Goal: Task Accomplishment & Management: Use online tool/utility

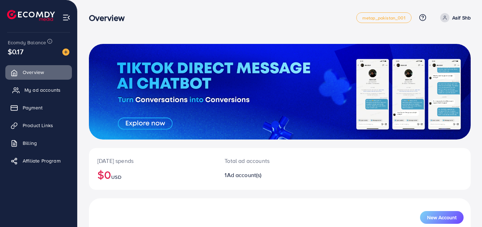
click at [35, 91] on span "My ad accounts" at bounding box center [42, 89] width 36 height 7
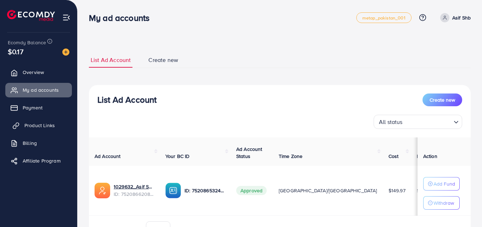
click at [39, 132] on link "Product Links" at bounding box center [38, 125] width 67 height 14
click at [38, 129] on span "Product Links" at bounding box center [39, 125] width 30 height 7
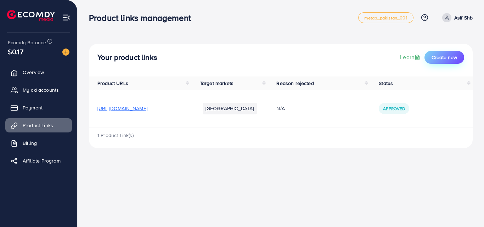
click at [432, 60] on span "Create new" at bounding box center [445, 57] width 26 height 7
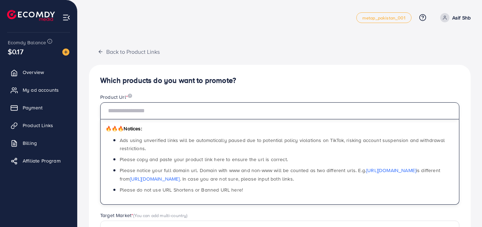
paste input "**********"
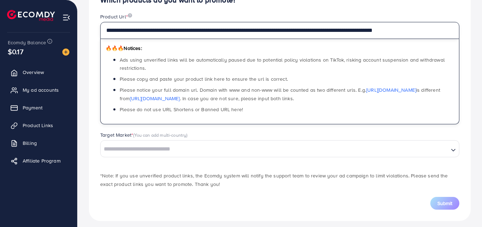
scroll to position [86, 0]
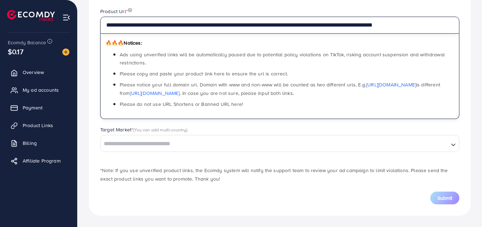
type input "**********"
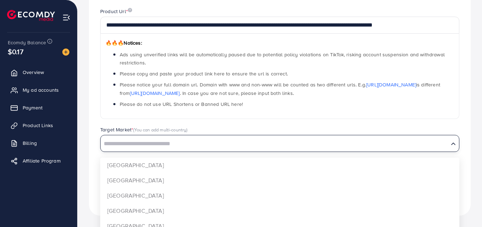
click at [215, 148] on input "Search for option" at bounding box center [274, 144] width 347 height 11
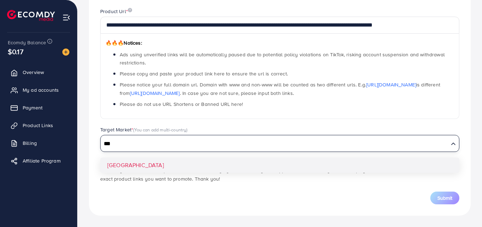
type input "***"
click at [214, 164] on div "**********" at bounding box center [280, 97] width 382 height 237
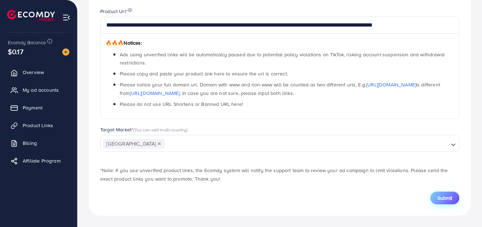
click at [436, 195] on button "Submit" at bounding box center [445, 198] width 29 height 13
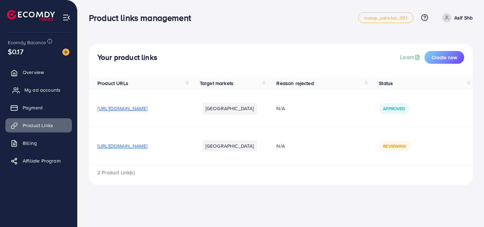
click at [38, 90] on span "My ad accounts" at bounding box center [42, 89] width 36 height 7
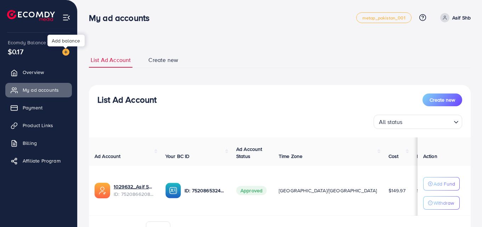
click at [68, 53] on img at bounding box center [65, 52] width 7 height 7
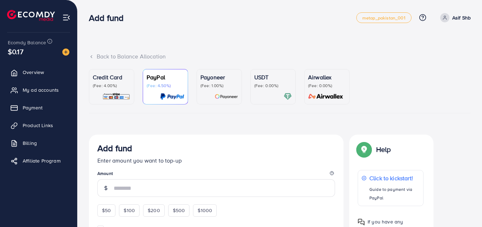
click at [256, 100] on div at bounding box center [273, 97] width 38 height 8
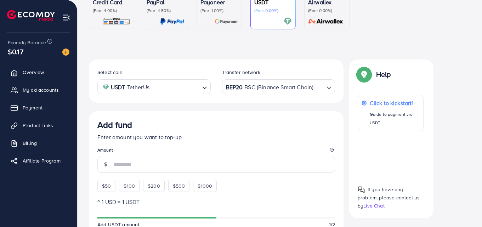
scroll to position [75, 0]
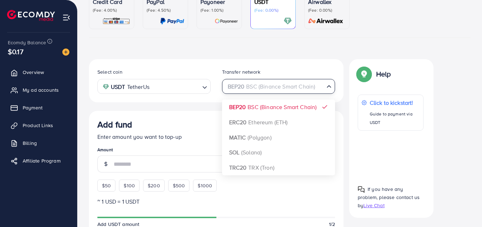
click at [259, 86] on div "BEP20 BSC (Binance Smart Chain)" at bounding box center [275, 86] width 100 height 12
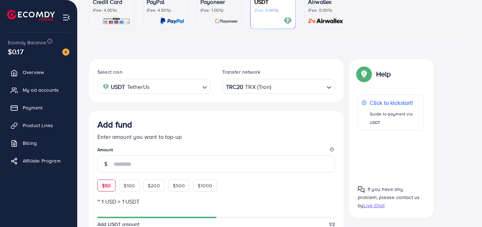
click at [111, 181] on div "$50" at bounding box center [106, 186] width 18 height 12
type input "**"
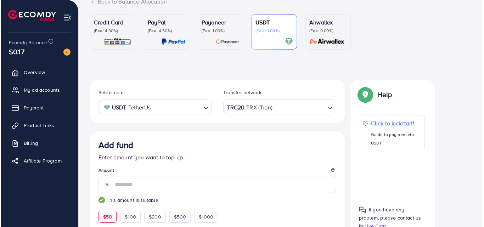
scroll to position [0, 0]
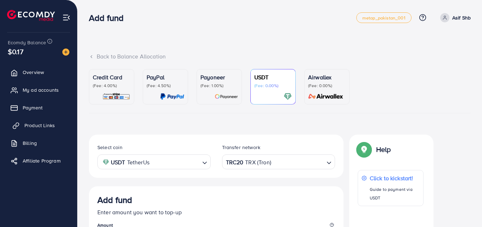
click at [42, 128] on span "Product Links" at bounding box center [39, 125] width 30 height 7
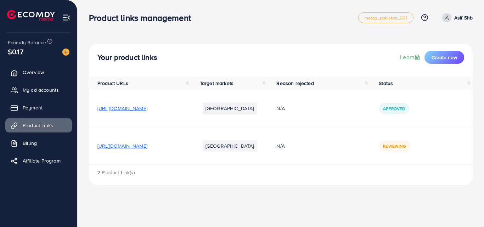
click at [66, 46] on div "Ecomdy Balance $0.17" at bounding box center [39, 48] width 66 height 30
click at [68, 51] on img at bounding box center [65, 52] width 7 height 7
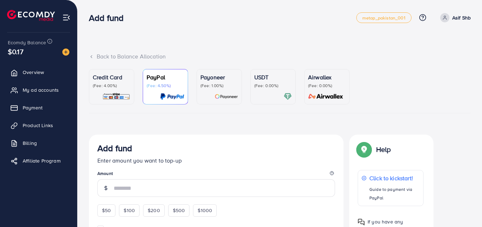
click at [253, 85] on link "USDT (Fee: 0.00%)" at bounding box center [273, 86] width 45 height 35
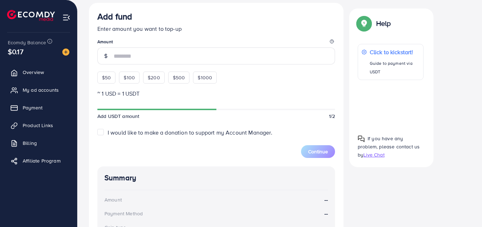
scroll to position [213, 0]
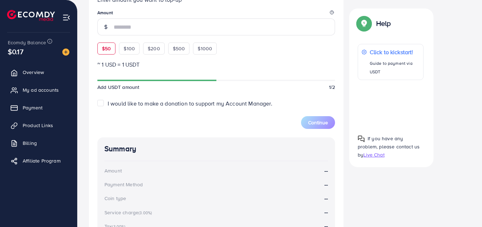
click at [105, 54] on div "$50" at bounding box center [106, 49] width 18 height 12
type input "**"
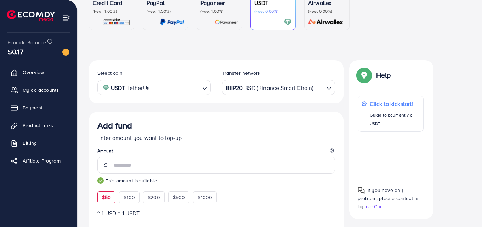
scroll to position [0, 0]
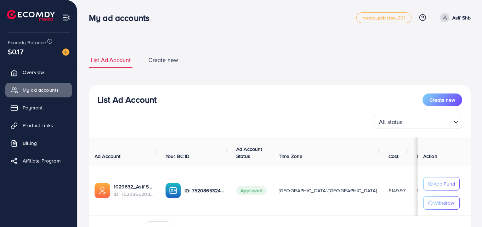
click at [68, 57] on div "Ecomdy Balance $0.17" at bounding box center [39, 48] width 66 height 30
click at [65, 51] on img at bounding box center [65, 52] width 7 height 7
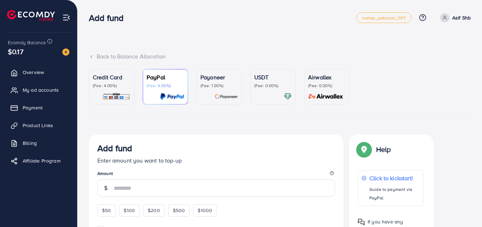
click at [254, 76] on p "USDT" at bounding box center [273, 77] width 38 height 9
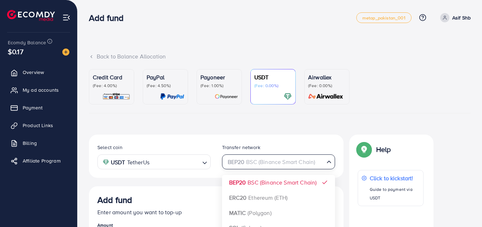
click at [269, 156] on div "BEP20 BSC (Binance Smart Chain)" at bounding box center [275, 161] width 100 height 12
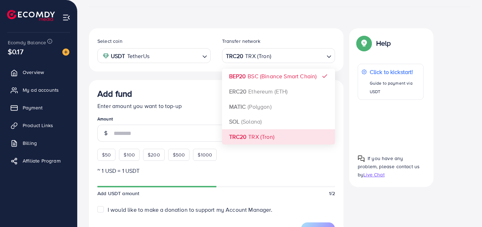
click at [261, 139] on div "Select coin USDT TetherUs Loading... Transfer network TRC20 TRX (Tron) Loading.…" at bounding box center [216, 217] width 255 height 379
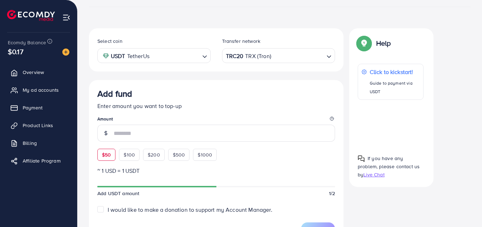
click at [110, 151] on span "$50" at bounding box center [106, 154] width 9 height 7
type input "**"
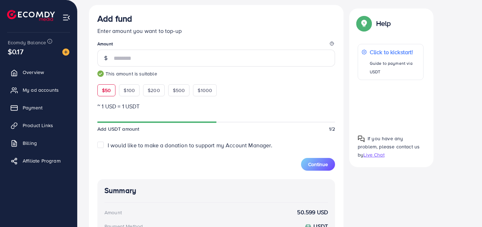
scroll to position [181, 0]
click at [306, 166] on button "Continue" at bounding box center [318, 165] width 34 height 13
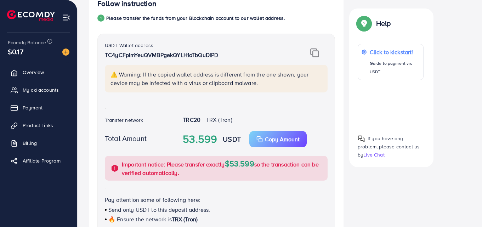
scroll to position [31, 0]
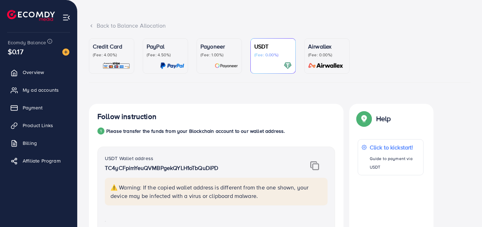
click at [315, 165] on img at bounding box center [314, 165] width 9 height 9
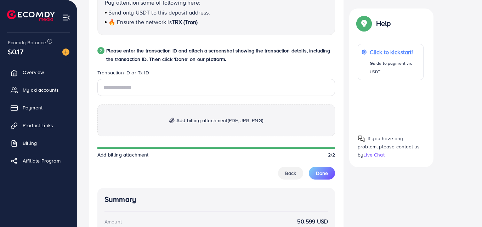
scroll to position [332, 0]
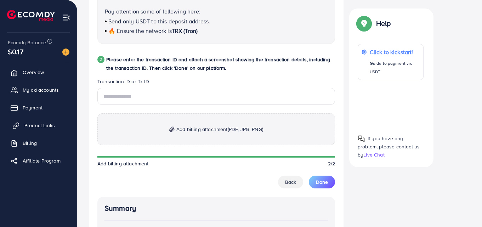
click at [41, 127] on span "Product Links" at bounding box center [39, 125] width 30 height 7
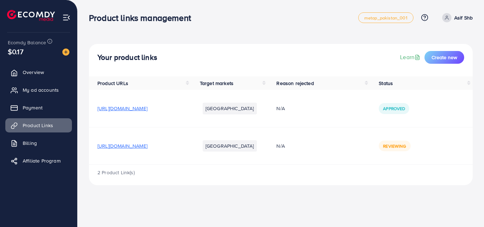
click at [64, 51] on img at bounding box center [65, 52] width 7 height 7
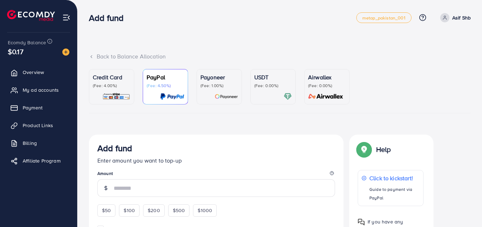
click at [282, 80] on p "USDT" at bounding box center [273, 77] width 38 height 9
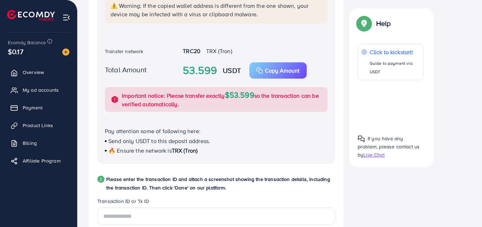
scroll to position [319, 0]
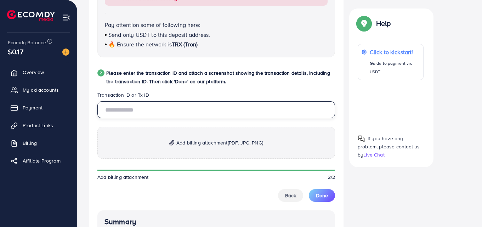
paste input "**********"
type input "**********"
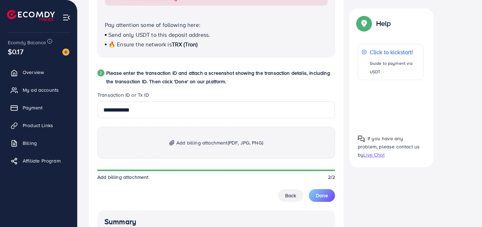
click at [227, 144] on span "Add billing attachment (PDF, JPG, PNG)" at bounding box center [219, 143] width 87 height 9
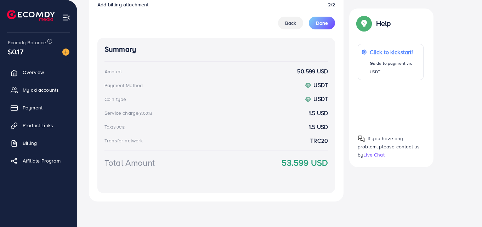
scroll to position [533, 0]
click at [314, 24] on button "Done" at bounding box center [322, 23] width 26 height 13
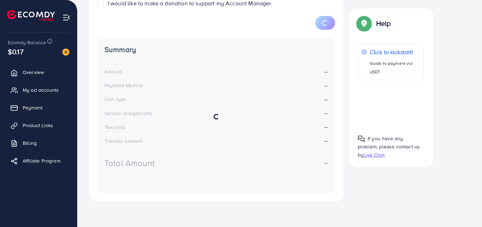
scroll to position [126, 0]
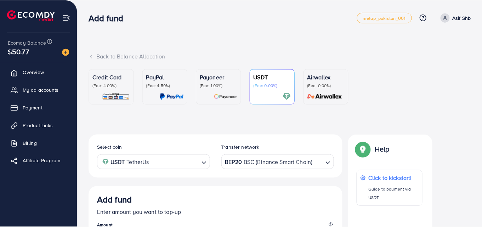
scroll to position [126, 0]
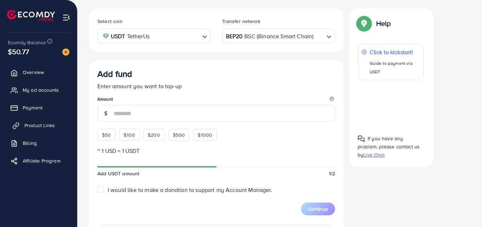
scroll to position [126, 0]
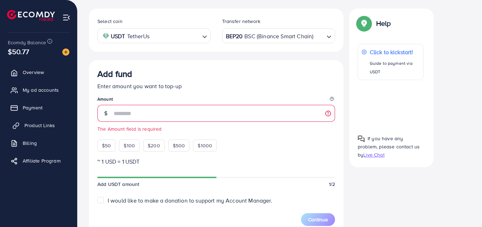
click at [30, 123] on span "Product Links" at bounding box center [39, 125] width 30 height 7
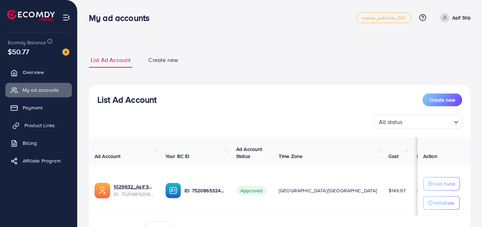
click at [47, 125] on span "Product Links" at bounding box center [39, 125] width 30 height 7
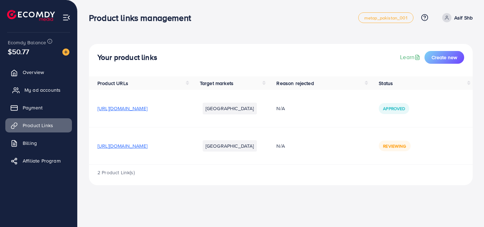
click at [30, 93] on link "My ad accounts" at bounding box center [38, 90] width 67 height 14
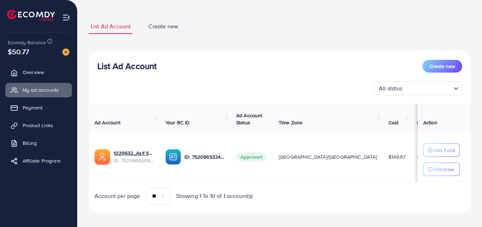
scroll to position [41, 0]
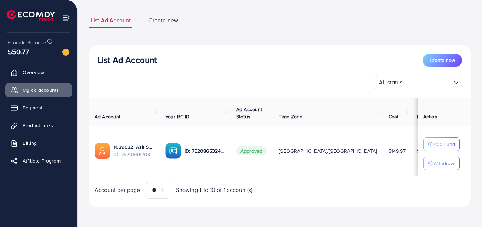
click at [275, 66] on div "List Ad Account Create new All status Loading..." at bounding box center [280, 71] width 382 height 35
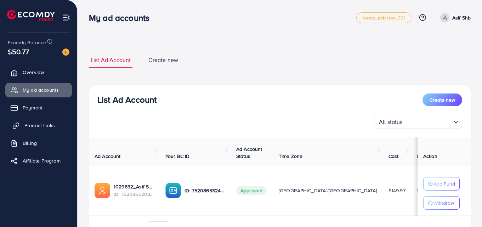
click at [39, 127] on span "Product Links" at bounding box center [39, 125] width 30 height 7
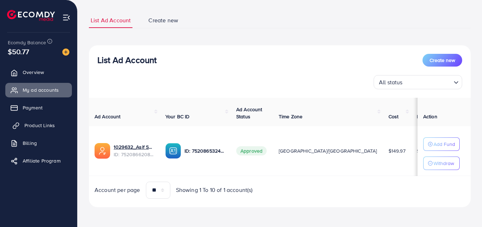
click at [38, 119] on link "Product Links" at bounding box center [38, 125] width 67 height 14
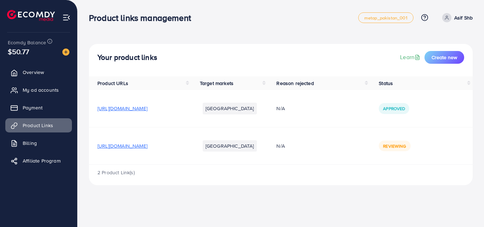
click at [260, 197] on div "Product links management metap_pakistan_001 Help Center Contact Support Plans a…" at bounding box center [242, 113] width 484 height 227
click at [212, 214] on div "Product links management metap_pakistan_001 Help Center Contact Support Plans a…" at bounding box center [242, 113] width 484 height 227
click at [277, 199] on div "Product links management metap_pakistan_001 Help Center Contact Support Plans a…" at bounding box center [242, 113] width 484 height 227
click at [147, 147] on span "[URL][DOMAIN_NAME]" at bounding box center [122, 145] width 50 height 7
click at [324, 11] on div "Product links management metap_pakistan_001 Help Center Contact Support Plans a…" at bounding box center [281, 18] width 384 height 20
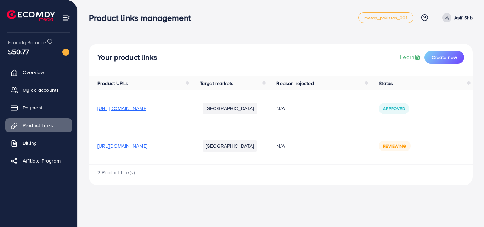
click at [339, 18] on div "Product links management" at bounding box center [223, 18] width 269 height 10
click at [295, 185] on div "2 Product Link(s)" at bounding box center [281, 175] width 384 height 21
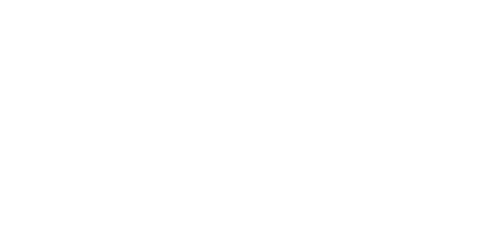
click at [161, 13] on body at bounding box center [242, 113] width 484 height 227
